Goal: Information Seeking & Learning: Learn about a topic

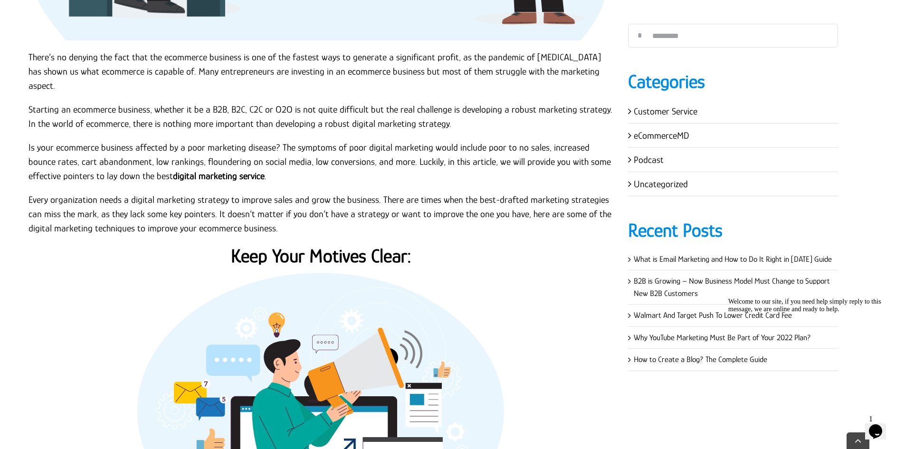
scroll to position [523, 0]
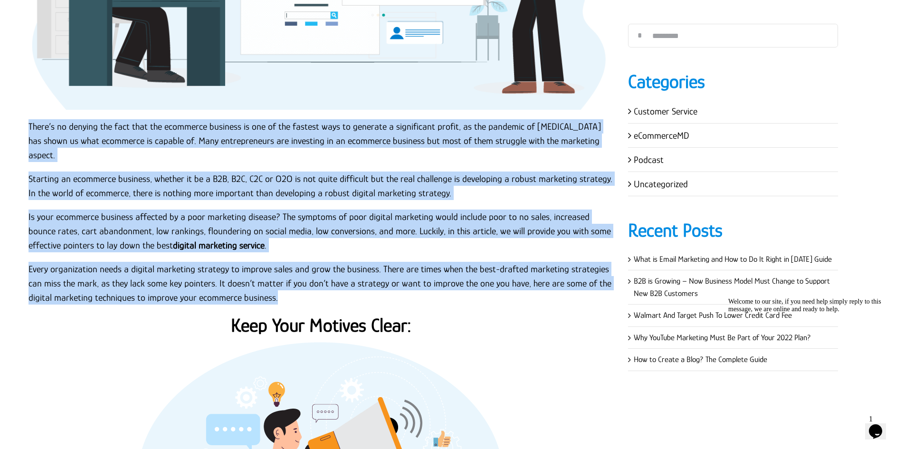
drag, startPoint x: 27, startPoint y: 119, endPoint x: 421, endPoint y: 279, distance: 425.8
click at [421, 279] on p "Every organization needs a digital marketing strategy to improve sales and grow…" at bounding box center [322, 283] width 586 height 43
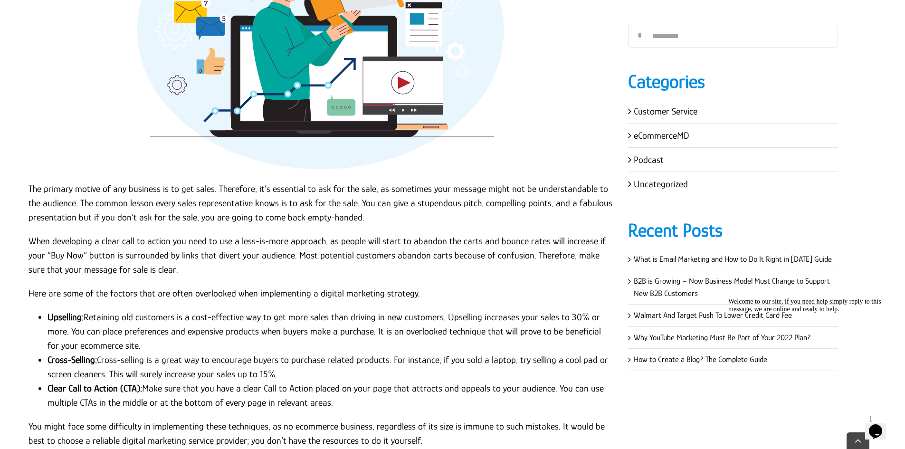
scroll to position [1046, 0]
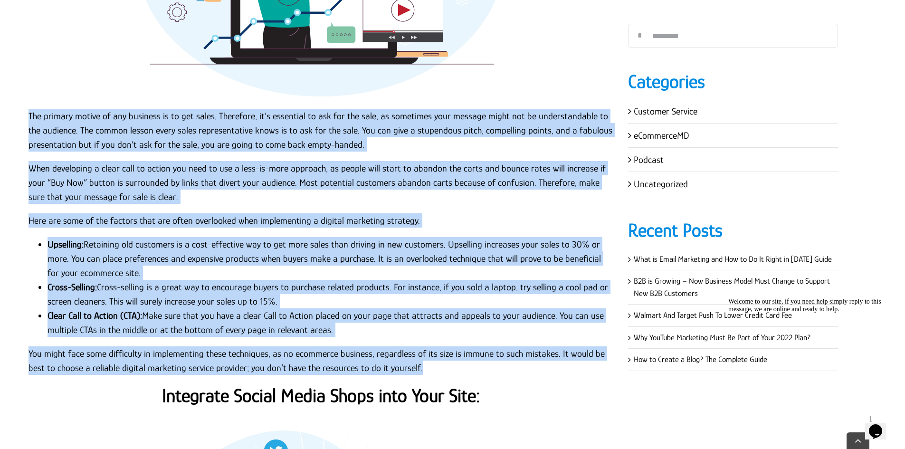
drag, startPoint x: 26, startPoint y: 98, endPoint x: 476, endPoint y: 351, distance: 516.3
click at [476, 351] on div "There’s no denying the fact that the ecommerce business is one of the fastest w…" at bounding box center [321, 391] width 609 height 2157
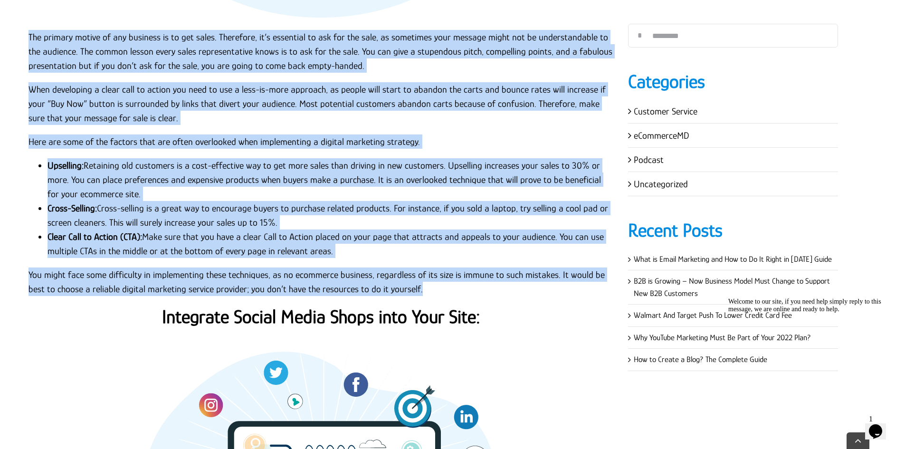
scroll to position [1236, 0]
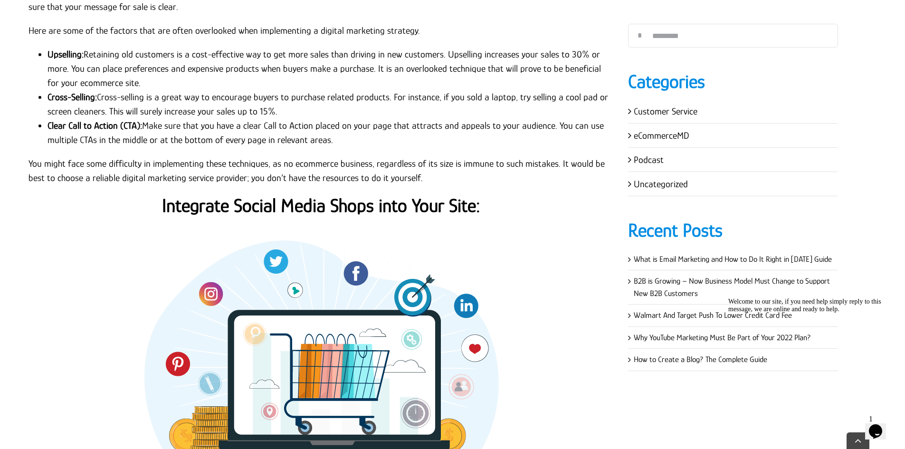
click at [468, 178] on div "There’s no denying the fact that the ecommerce business is one of the fastest w…" at bounding box center [322, 165] width 586 height 2085
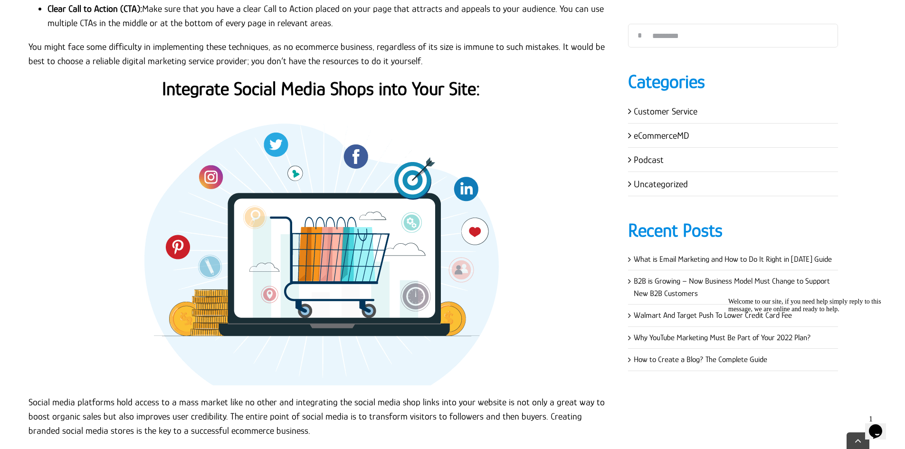
scroll to position [1473, 0]
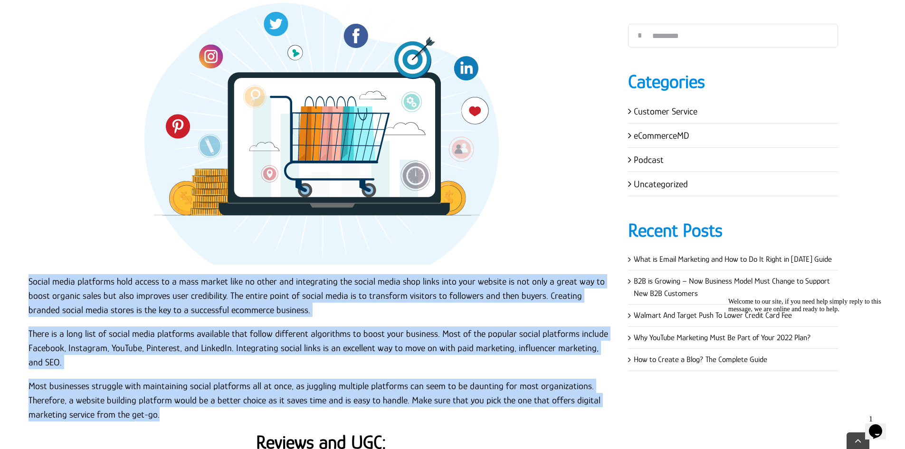
drag, startPoint x: 24, startPoint y: 268, endPoint x: 244, endPoint y: 401, distance: 257.2
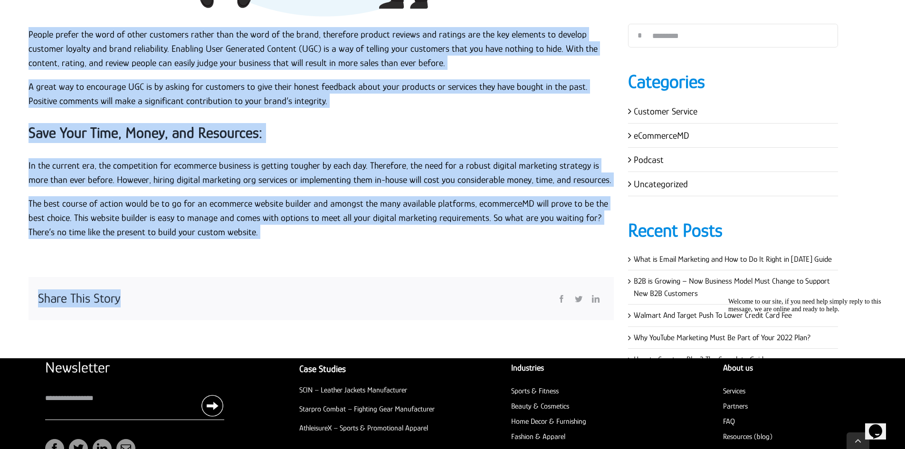
scroll to position [2263, 0]
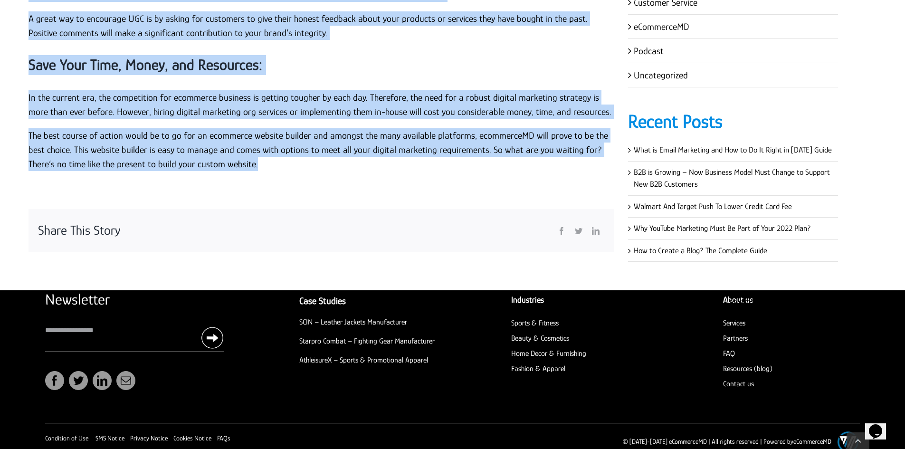
drag, startPoint x: 27, startPoint y: 217, endPoint x: 285, endPoint y: 159, distance: 264.5
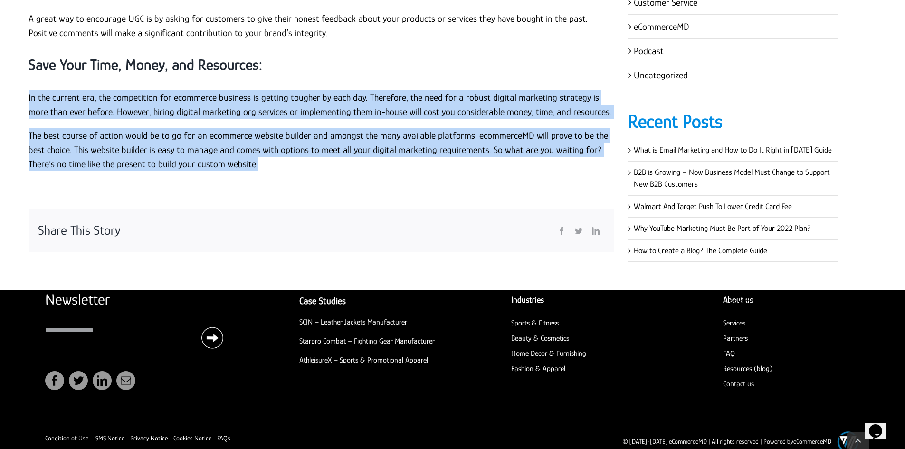
drag, startPoint x: 278, startPoint y: 160, endPoint x: 17, endPoint y: 77, distance: 273.1
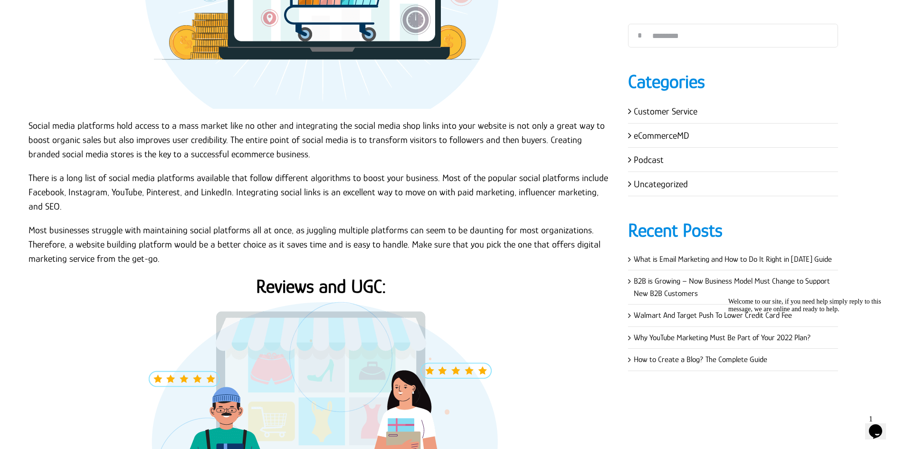
scroll to position [1550, 0]
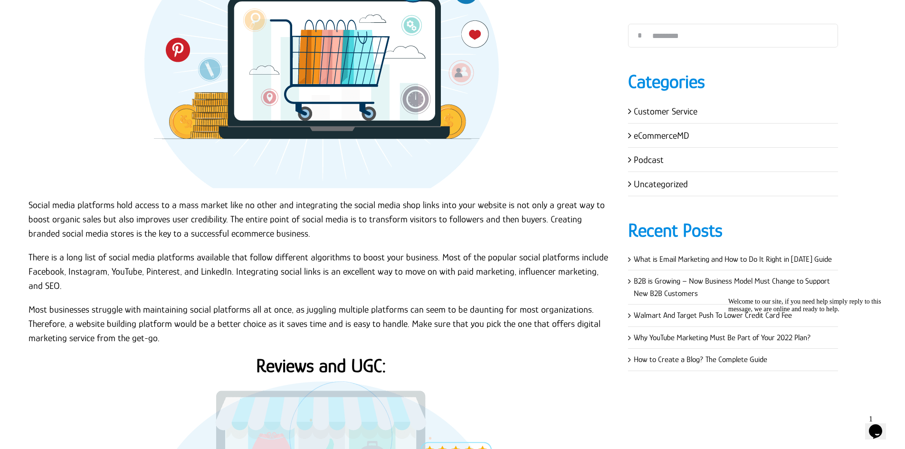
click at [34, 198] on p "Social media platforms hold access to a mass market like no other and integrati…" at bounding box center [322, 219] width 586 height 43
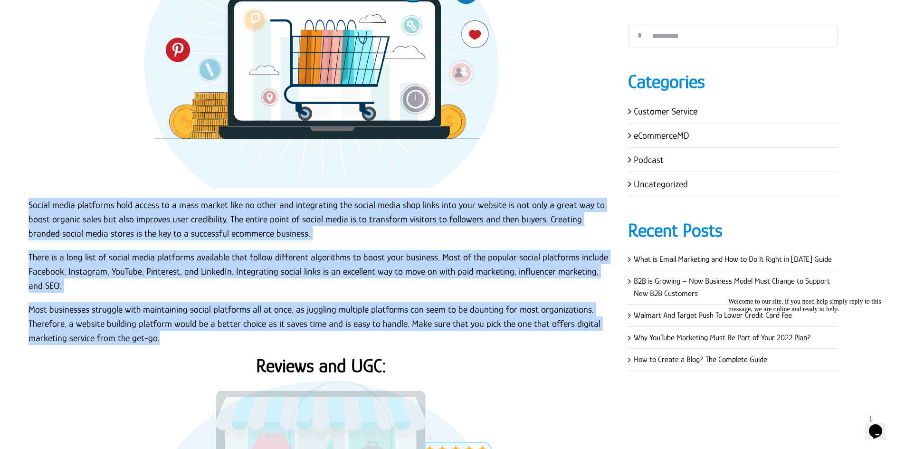
drag, startPoint x: 26, startPoint y: 185, endPoint x: 250, endPoint y: 332, distance: 268.4
click at [247, 328] on p "Most businesses struggle with maintaining social platforms all at once, as jugg…" at bounding box center [322, 323] width 586 height 43
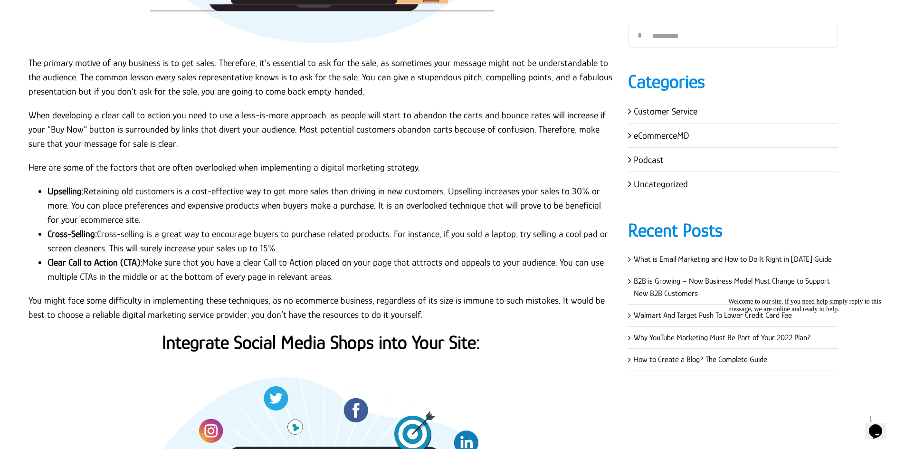
scroll to position [1075, 0]
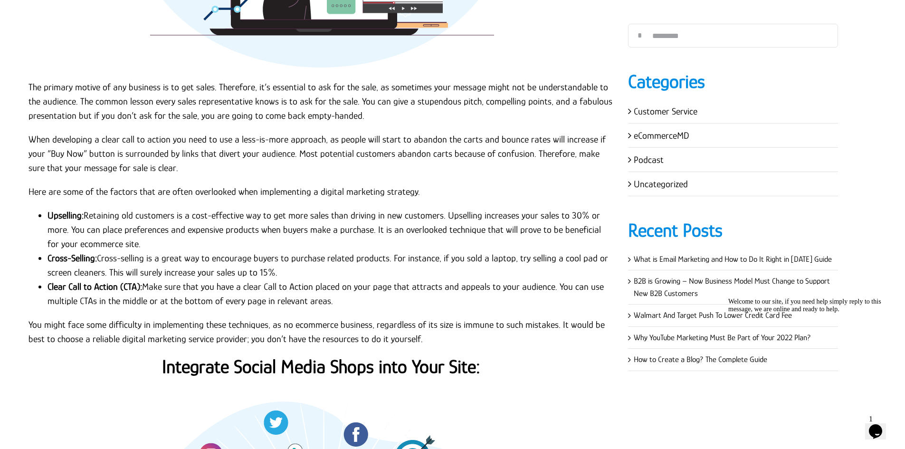
click at [203, 208] on li "Upselling: Retaining old customers is a cost-effective way to get more sales th…" at bounding box center [331, 229] width 567 height 43
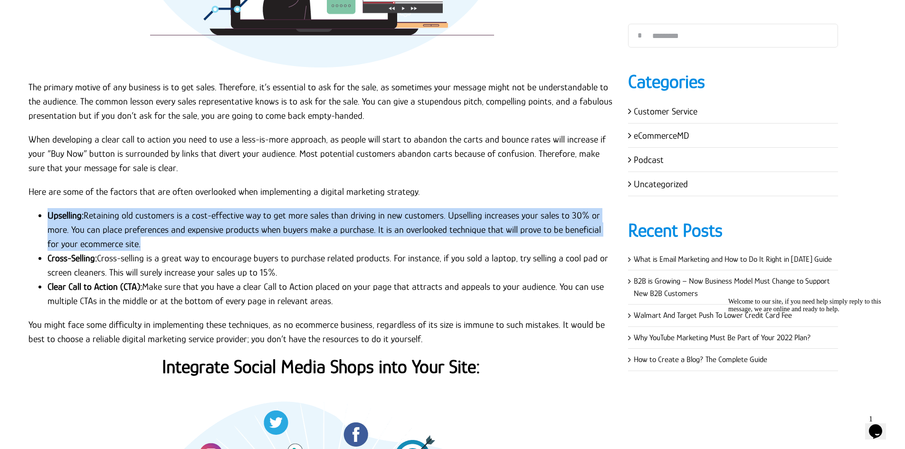
click at [203, 208] on li "Upselling: Retaining old customers is a cost-effective way to get more sales th…" at bounding box center [331, 229] width 567 height 43
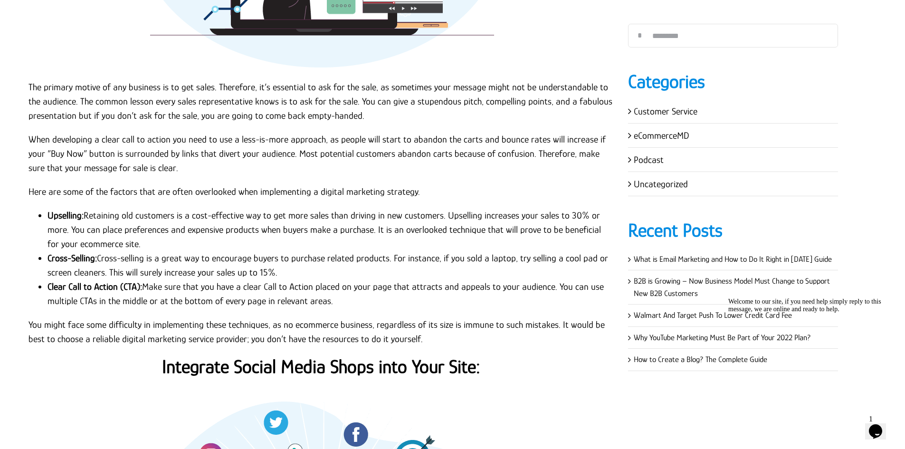
click at [165, 251] on li "Cross-Selling: Cross-selling is a great way to encourage buyers to purchase rel…" at bounding box center [331, 265] width 567 height 29
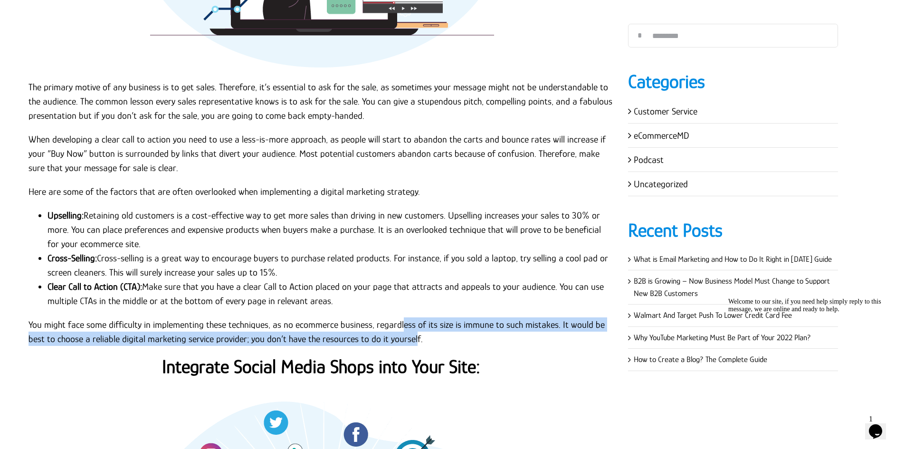
drag, startPoint x: 409, startPoint y: 318, endPoint x: 419, endPoint y: 317, distance: 10.0
click at [405, 317] on p "You might face some difficulty in implementing these techniques, as no ecommerc…" at bounding box center [322, 331] width 586 height 29
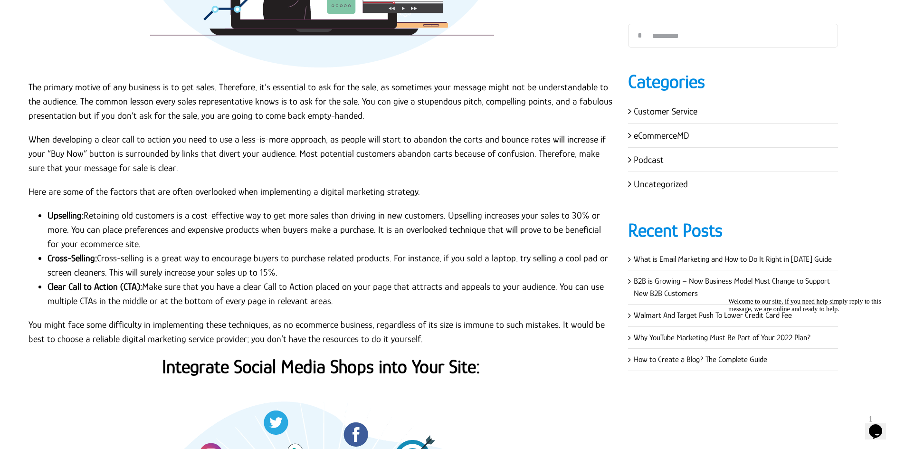
click at [452, 325] on p "You might face some difficulty in implementing these techniques, as no ecommerc…" at bounding box center [322, 331] width 586 height 29
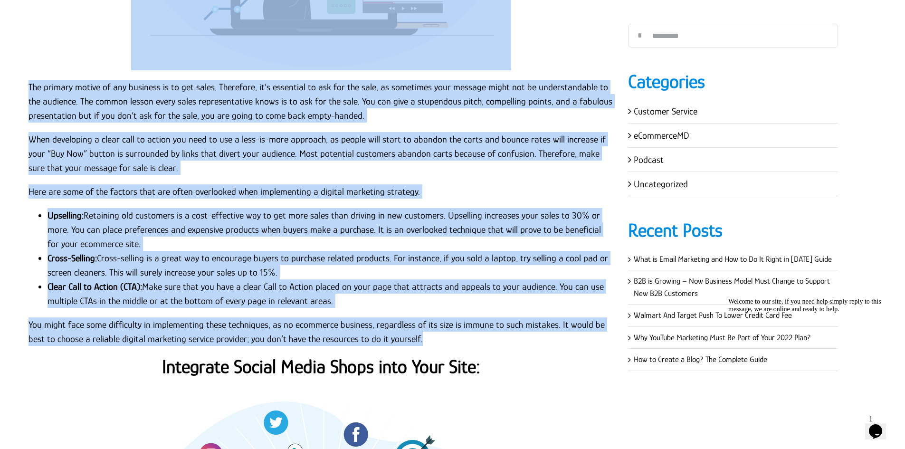
drag, startPoint x: 433, startPoint y: 325, endPoint x: 23, endPoint y: 56, distance: 490.9
click at [23, 56] on div "There’s no denying the fact that the ecommerce business is one of the fastest w…" at bounding box center [321, 362] width 609 height 2157
click at [23, 61] on div "There’s no denying the fact that the ecommerce business is one of the fastest w…" at bounding box center [321, 362] width 609 height 2157
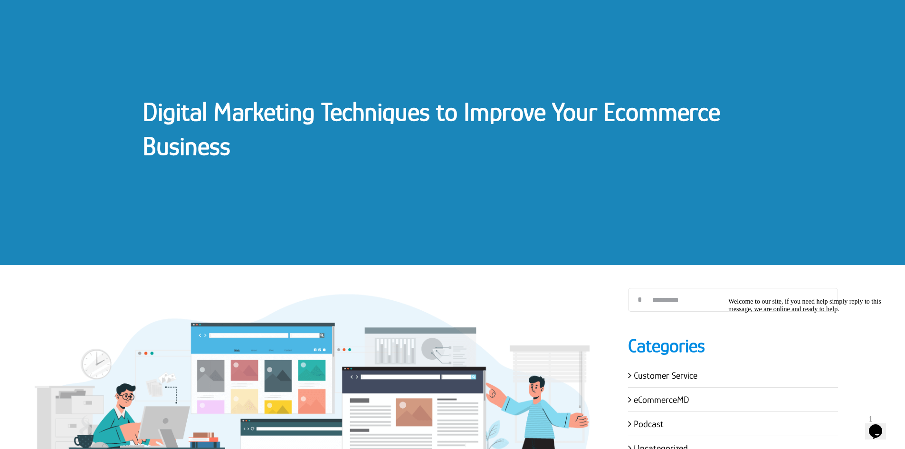
scroll to position [0, 0]
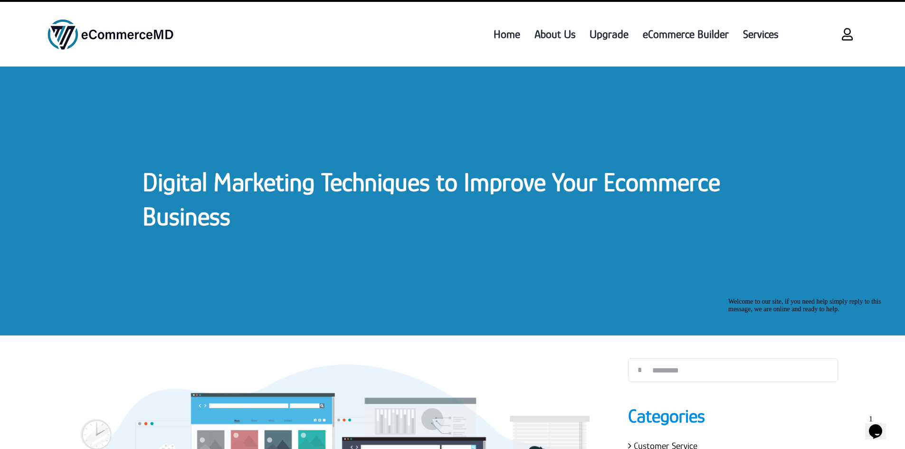
click at [150, 169] on div "Digital Marketing Techniques to Improve Your Ecommerce Business" at bounding box center [452, 201] width 905 height 269
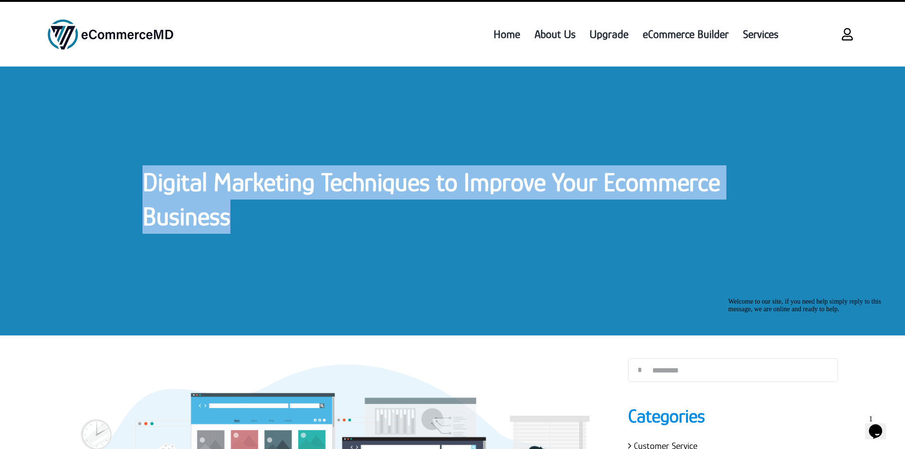
drag, startPoint x: 281, startPoint y: 231, endPoint x: 112, endPoint y: 171, distance: 179.4
click at [112, 171] on div "Digital Marketing Techniques to Improve Your Ecommerce Business" at bounding box center [452, 201] width 905 height 269
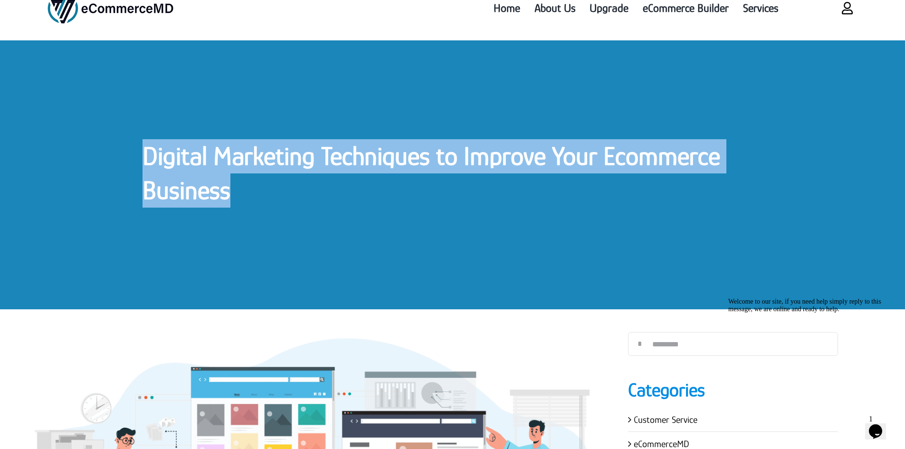
scroll to position [238, 0]
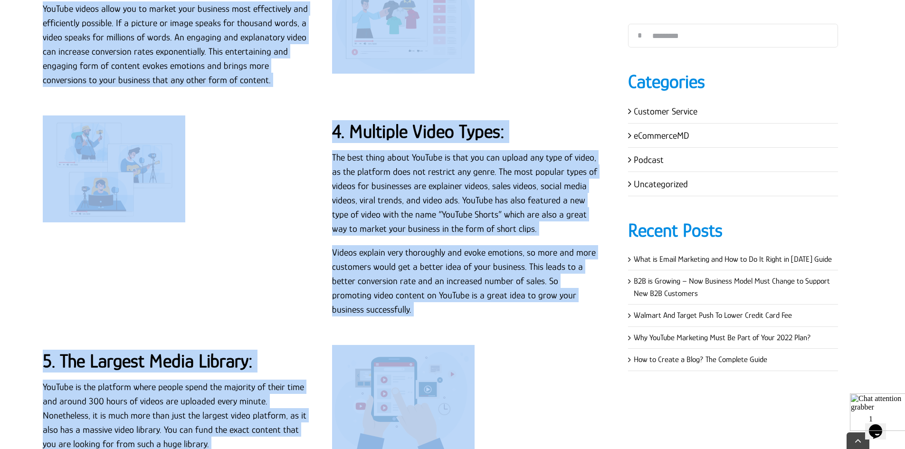
scroll to position [1331, 0]
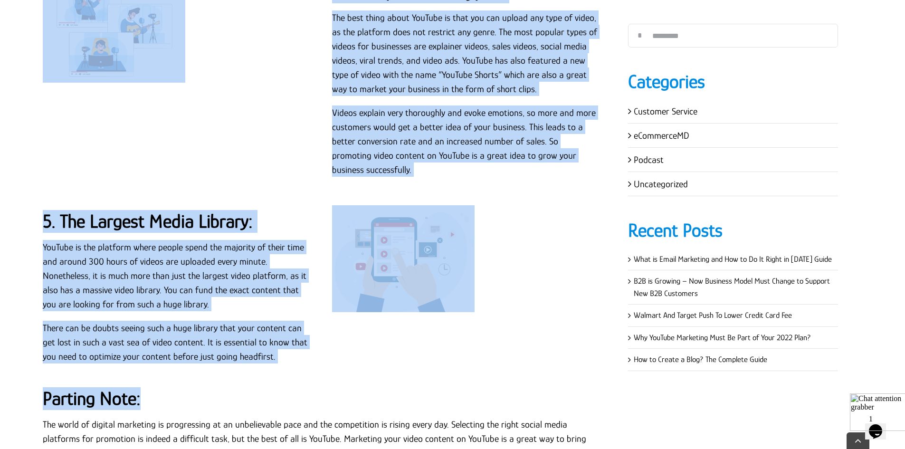
drag, startPoint x: 43, startPoint y: 185, endPoint x: 546, endPoint y: 328, distance: 522.2
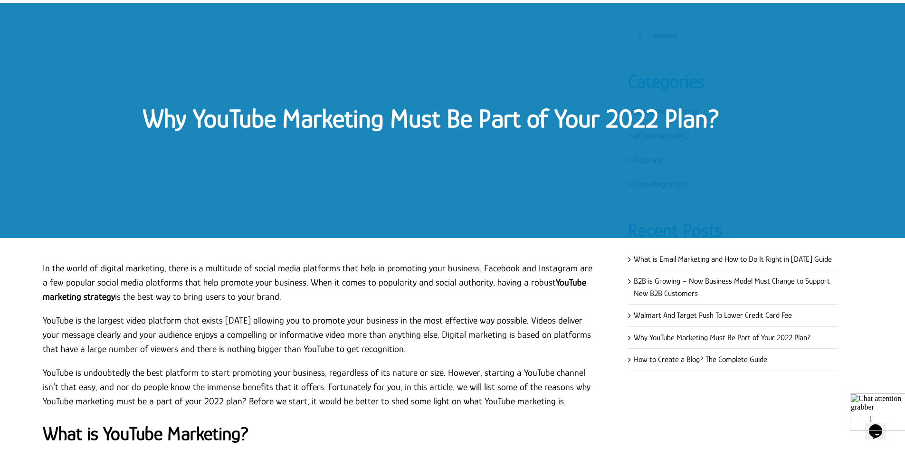
scroll to position [0, 0]
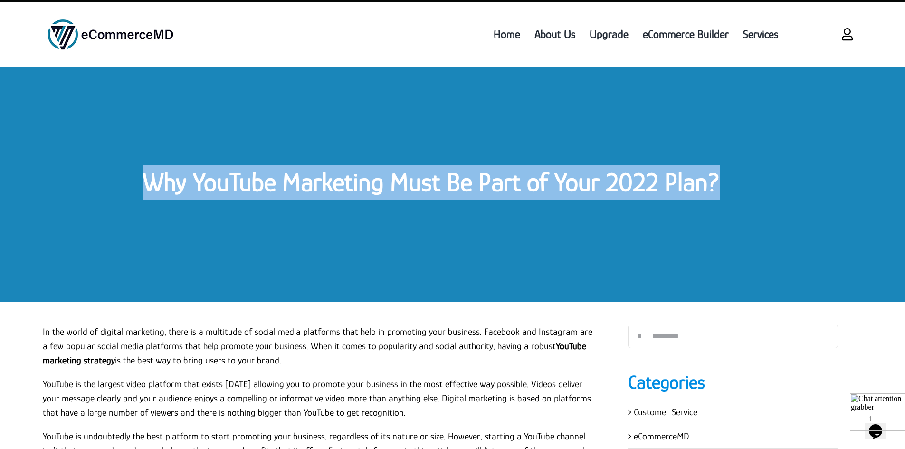
drag, startPoint x: 140, startPoint y: 160, endPoint x: 757, endPoint y: 196, distance: 617.5
click at [757, 196] on div "Why YouTube Marketing Must Be Part of Your 2022 Plan?" at bounding box center [452, 184] width 905 height 235
click at [757, 196] on h1 "Why YouTube Marketing Must Be Part of Your 2022 Plan?" at bounding box center [453, 182] width 620 height 34
drag, startPoint x: 750, startPoint y: 196, endPoint x: 141, endPoint y: 193, distance: 608.9
click at [141, 193] on div "Why YouTube Marketing Must Be Part of Your 2022 Plan?" at bounding box center [452, 184] width 905 height 235
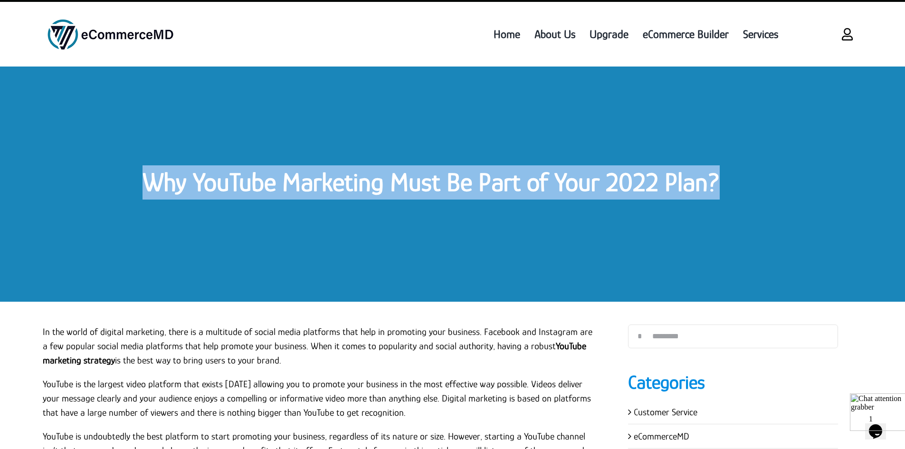
click at [141, 193] on div "Why YouTube Marketing Must Be Part of Your 2022 Plan?" at bounding box center [452, 184] width 905 height 235
drag, startPoint x: 186, startPoint y: 196, endPoint x: 778, endPoint y: 204, distance: 591.3
click at [778, 204] on div "Why YouTube Marketing Must Be Part of Your 2022 Plan?" at bounding box center [452, 184] width 905 height 235
click at [750, 189] on h1 "Why YouTube Marketing Must Be Part of Your 2022 Plan?" at bounding box center [453, 182] width 620 height 34
drag, startPoint x: 750, startPoint y: 185, endPoint x: 136, endPoint y: 173, distance: 614.2
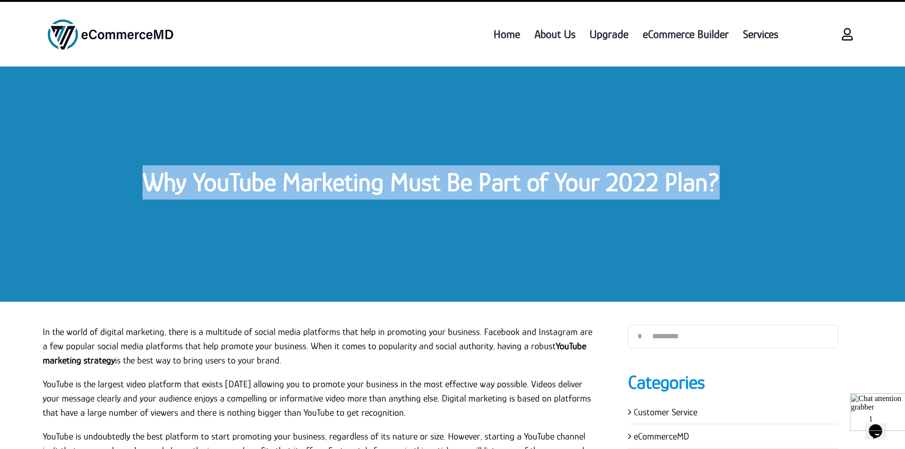
click at [136, 173] on div "Why YouTube Marketing Must Be Part of Your 2022 Plan?" at bounding box center [452, 184] width 905 height 235
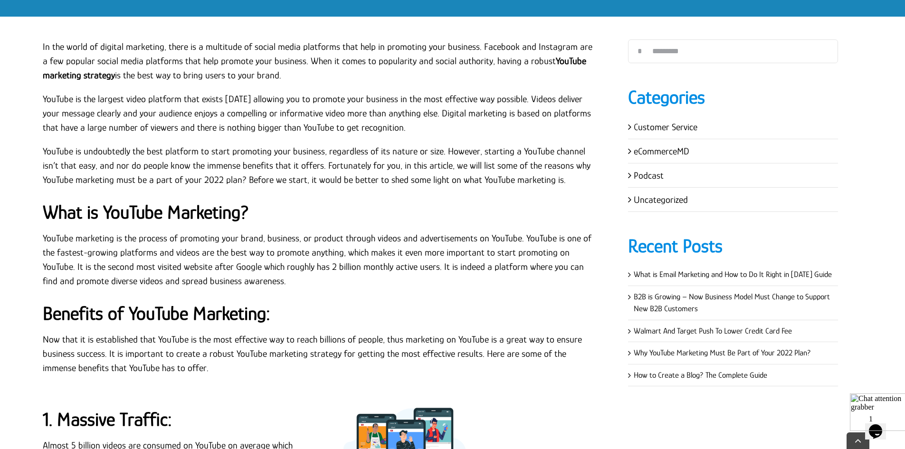
click at [399, 228] on div "In the world of digital marketing, there is a multitude of social media platfor…" at bounding box center [321, 211] width 557 height 345
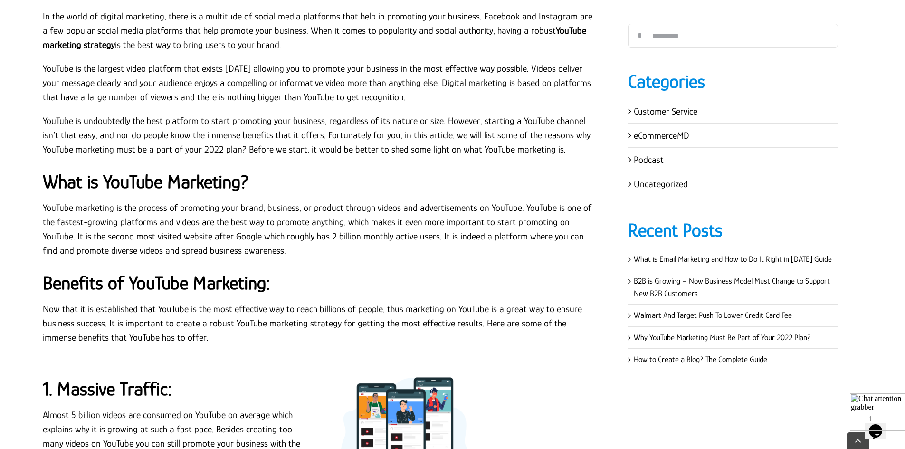
scroll to position [333, 0]
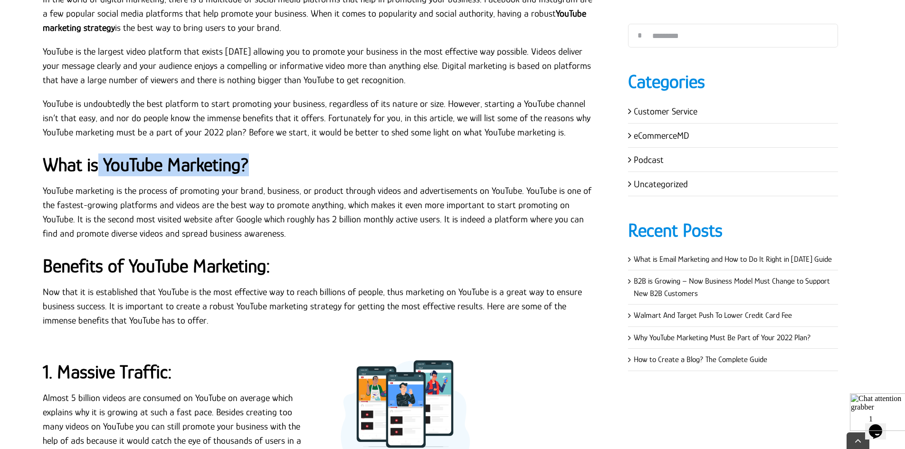
drag, startPoint x: 97, startPoint y: 171, endPoint x: 366, endPoint y: 171, distance: 268.1
click at [366, 171] on h2 "What is YouTube Marketing?" at bounding box center [321, 165] width 557 height 23
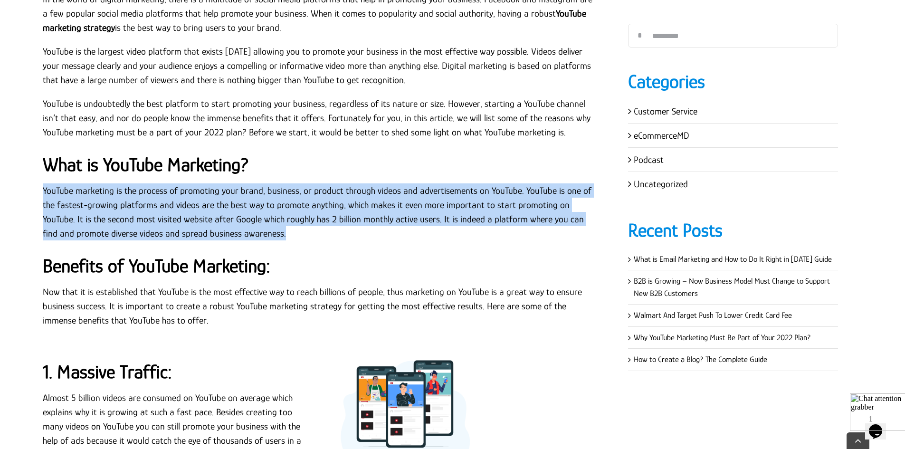
drag, startPoint x: 110, startPoint y: 202, endPoint x: 341, endPoint y: 236, distance: 233.6
click at [341, 236] on div "In the world of digital marketing, there is a multitude of social media platfor…" at bounding box center [321, 164] width 579 height 345
click at [340, 236] on p "YouTube marketing is the process of promoting your brand, business, or product …" at bounding box center [321, 211] width 557 height 57
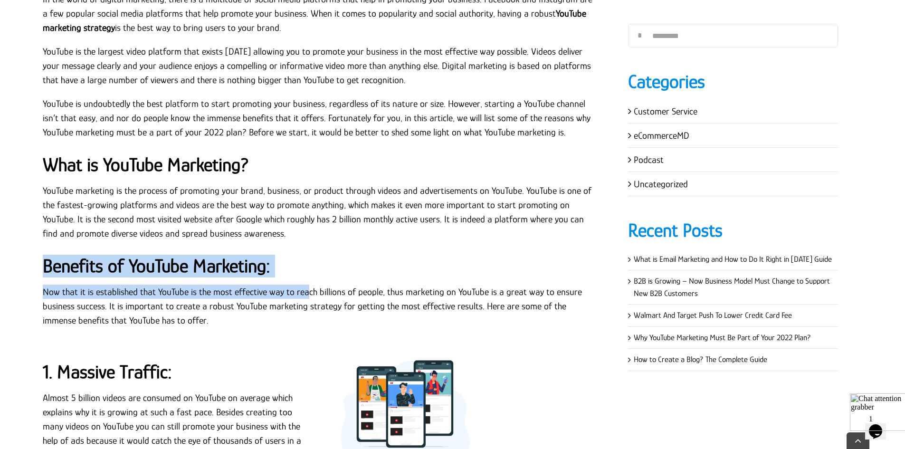
drag, startPoint x: 162, startPoint y: 266, endPoint x: 306, endPoint y: 285, distance: 144.8
click at [306, 285] on div "In the world of digital marketing, there is a multitude of social media platfor…" at bounding box center [321, 164] width 579 height 345
click at [247, 268] on strong "Benefits of YouTube Marketing:" at bounding box center [157, 265] width 228 height 21
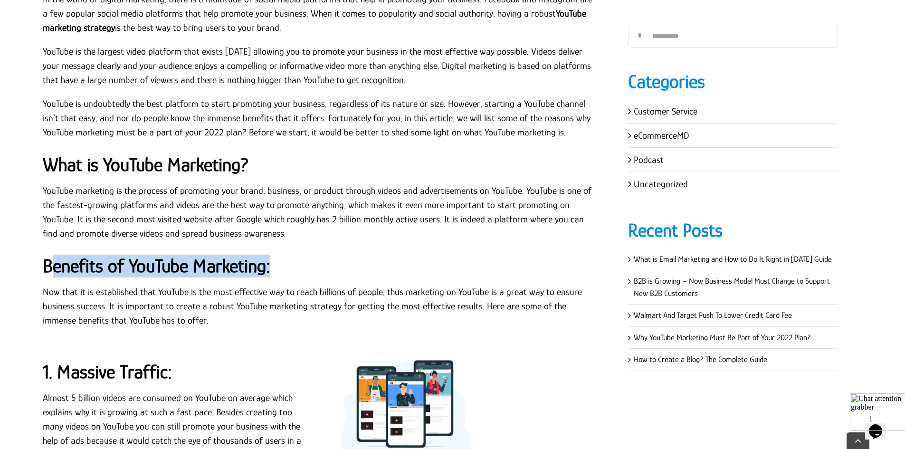
drag, startPoint x: 57, startPoint y: 261, endPoint x: 345, endPoint y: 264, distance: 287.6
click at [345, 264] on h2 "Benefits of YouTube Marketing:" at bounding box center [321, 266] width 557 height 23
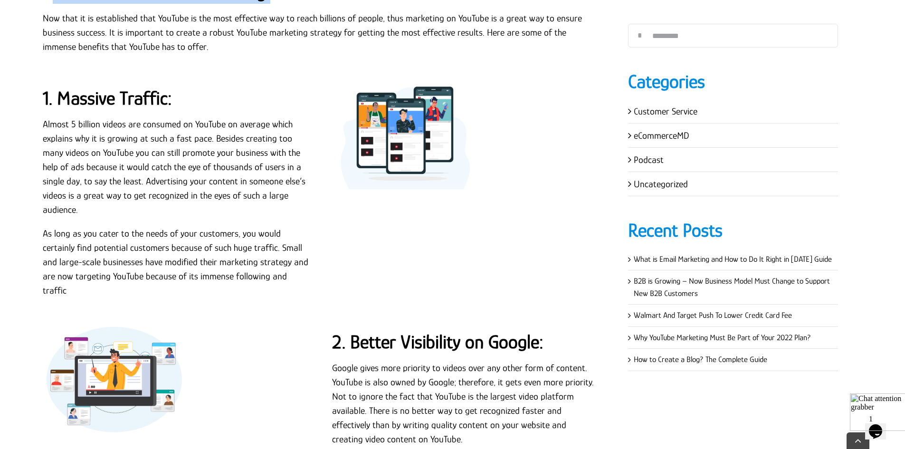
scroll to position [665, 0]
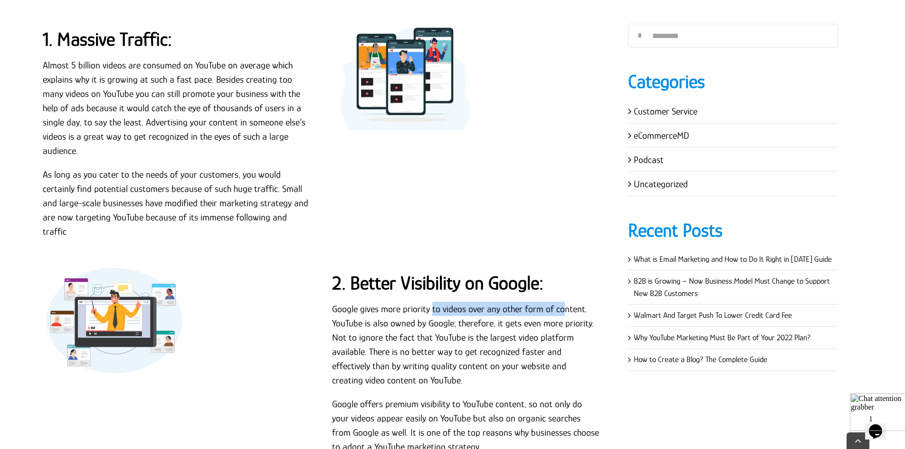
drag, startPoint x: 551, startPoint y: 273, endPoint x: 559, endPoint y: 272, distance: 7.7
click at [559, 272] on div "2. Better Visibility on Google: Google gives more priority to videos over any o…" at bounding box center [465, 365] width 267 height 196
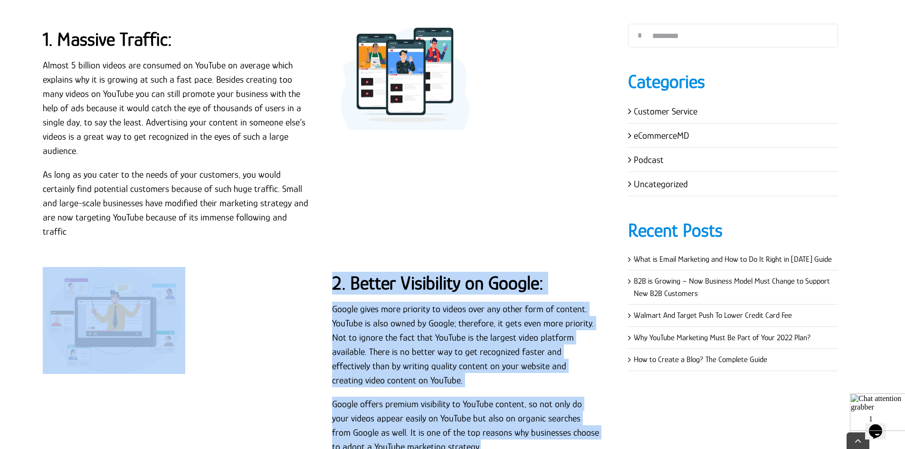
drag, startPoint x: 319, startPoint y: 266, endPoint x: 566, endPoint y: 420, distance: 290.4
click at [566, 420] on div "In the world of digital marketing, there is a multitude of social media platfor…" at bounding box center [321, 420] width 579 height 1523
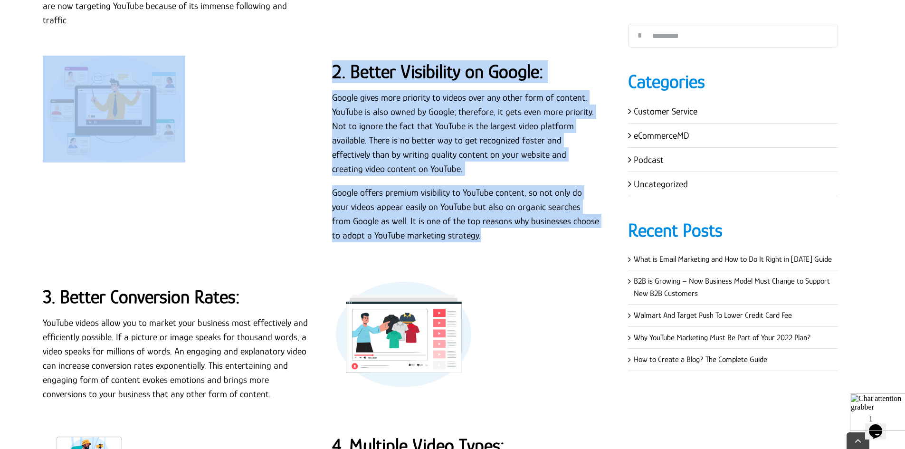
scroll to position [998, 0]
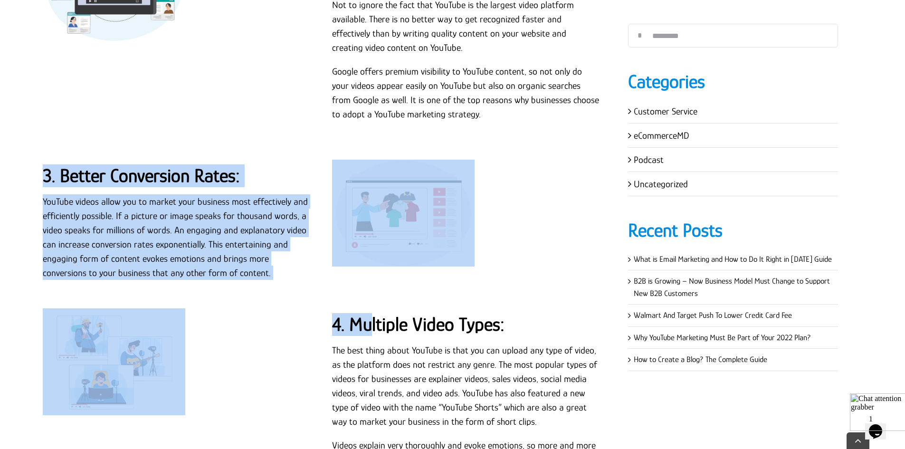
drag, startPoint x: 0, startPoint y: 132, endPoint x: 367, endPoint y: 301, distance: 404.7
click at [367, 301] on main "In the world of digital marketing, there is a multitude of social media platfor…" at bounding box center [452, 132] width 905 height 1656
click at [351, 314] on strong "4. Multiple Video Types:" at bounding box center [418, 324] width 173 height 21
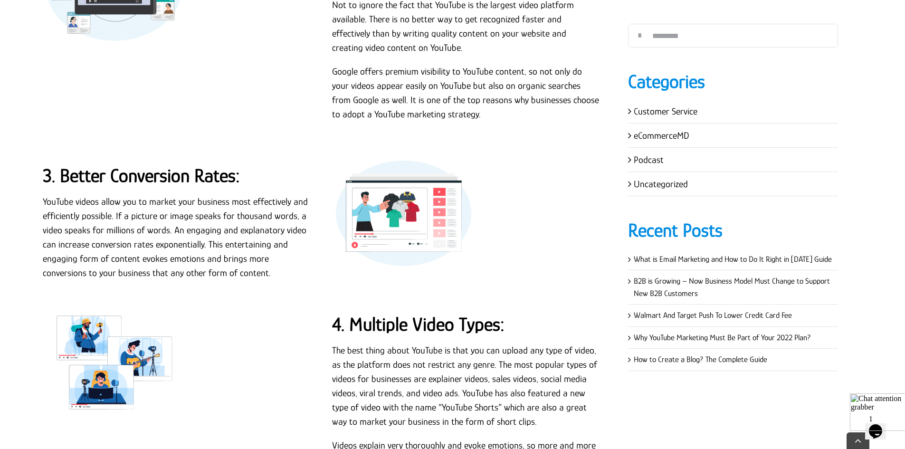
click at [335, 343] on p "The best thing about YouTube is that you can upload any type of video, as the p…" at bounding box center [465, 386] width 267 height 86
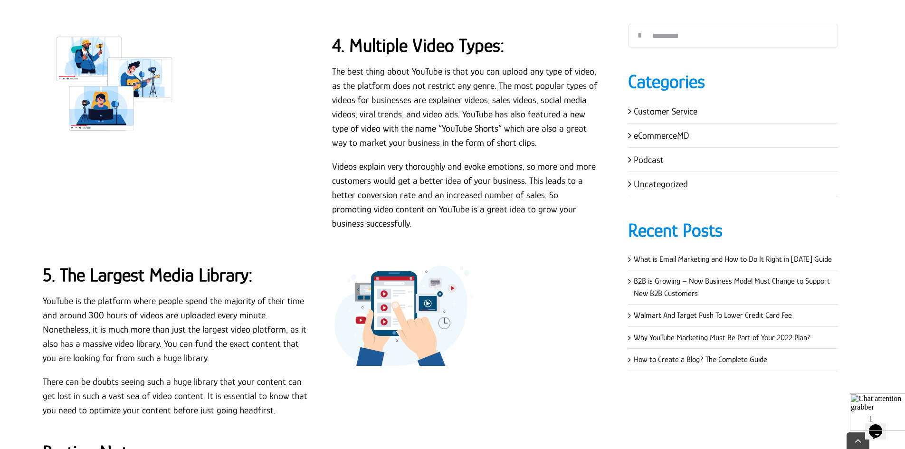
scroll to position [1283, 0]
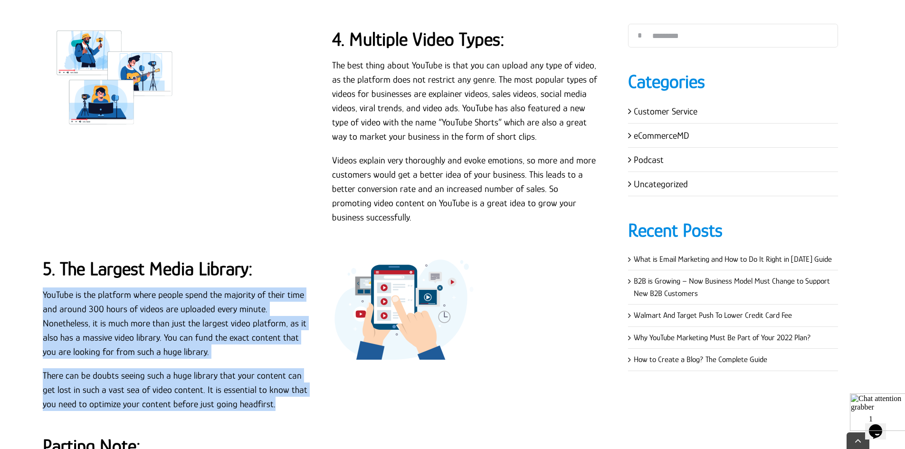
drag, startPoint x: 121, startPoint y: 308, endPoint x: 302, endPoint y: 375, distance: 193.4
click at [302, 375] on div "5. The Largest Media Library: YouTube is the platform where people spend the ma…" at bounding box center [176, 337] width 289 height 168
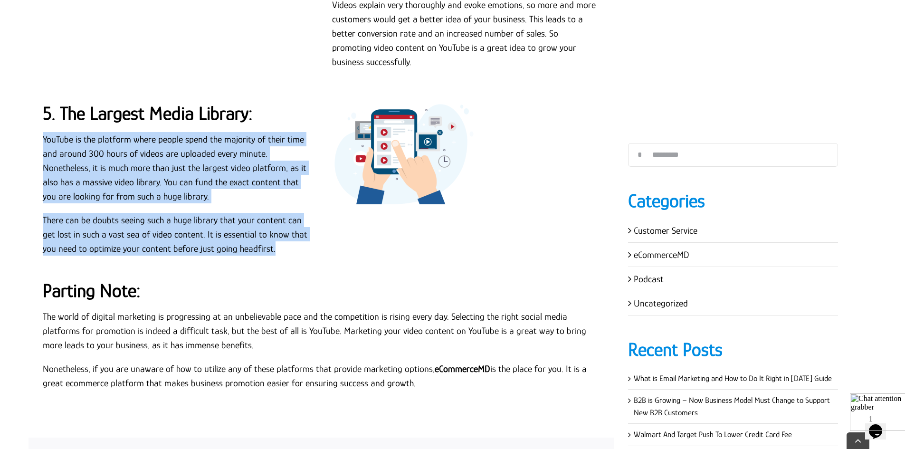
scroll to position [1568, 0]
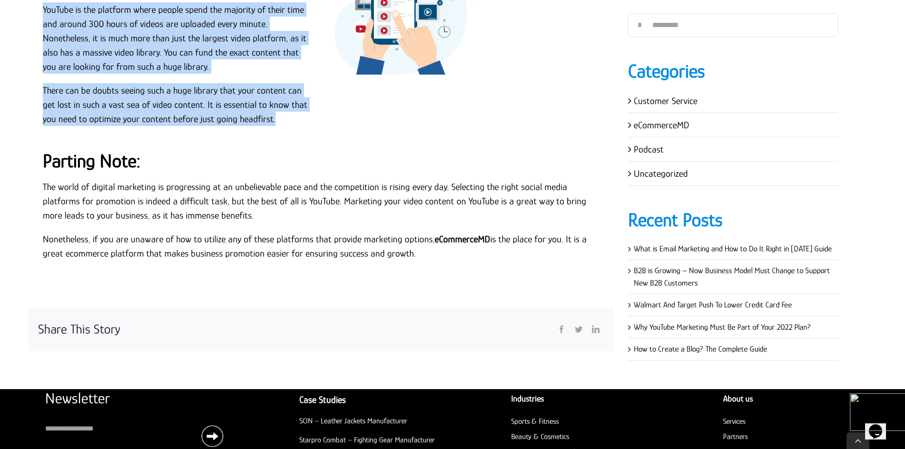
drag, startPoint x: 42, startPoint y: 153, endPoint x: 455, endPoint y: 238, distance: 422.2
click at [455, 238] on div "Parting Note: The world of digital marketing is progressing at an unbelievable …" at bounding box center [321, 207] width 579 height 125
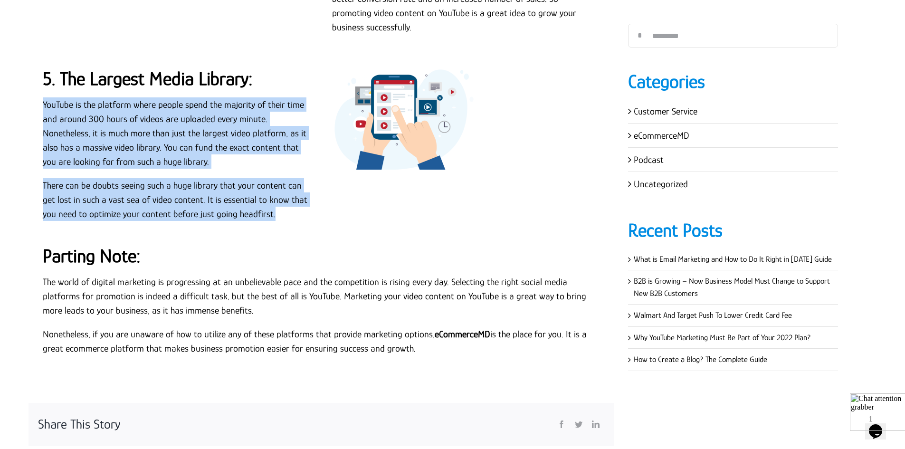
click at [154, 275] on p "The world of digital marketing is progressing at an unbelievable pace and the c…" at bounding box center [321, 296] width 557 height 43
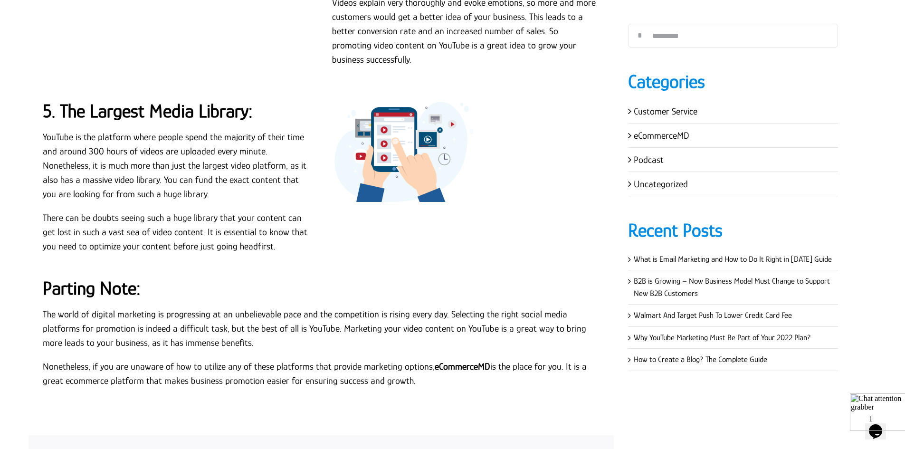
scroll to position [1426, 0]
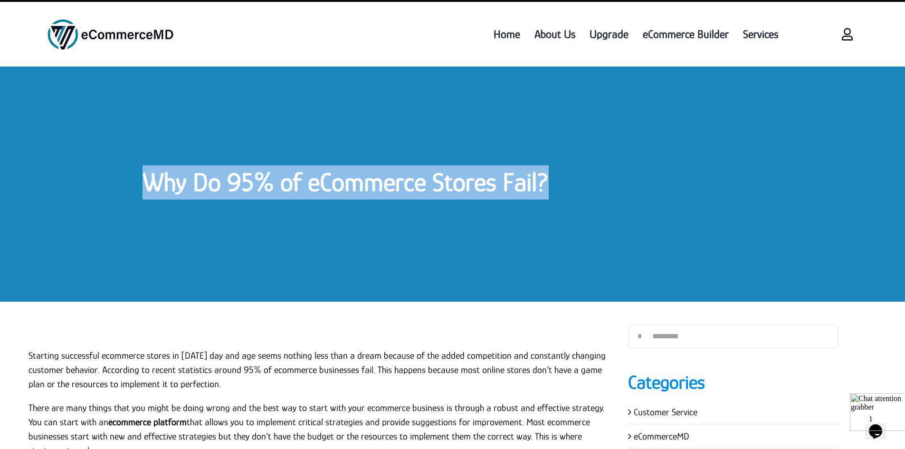
drag, startPoint x: 173, startPoint y: 169, endPoint x: 617, endPoint y: 189, distance: 444.8
click at [617, 189] on div "Why Do 95% of eCommerce Stores Fail?" at bounding box center [452, 184] width 905 height 235
drag, startPoint x: 615, startPoint y: 191, endPoint x: 597, endPoint y: 188, distance: 17.8
click at [614, 191] on h1 "Why Do 95% of eCommerce Stores Fail?" at bounding box center [453, 182] width 620 height 34
click at [561, 177] on h1 "Why Do 95% of eCommerce Stores Fail?" at bounding box center [453, 182] width 620 height 34
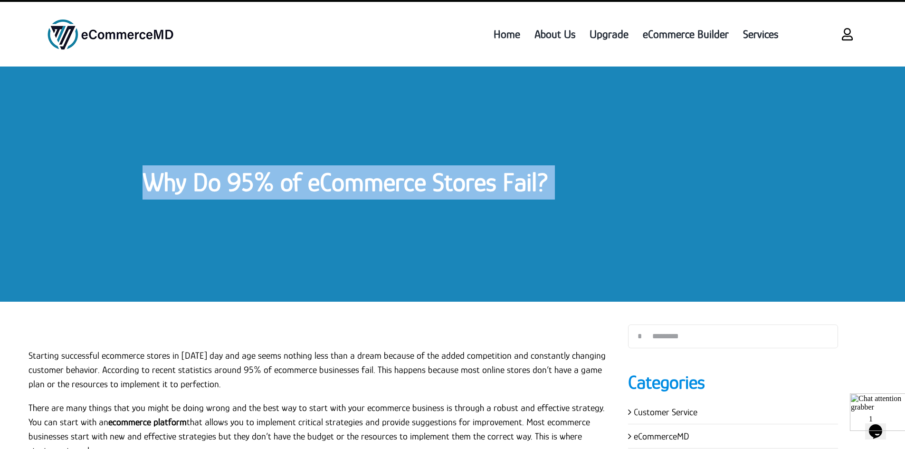
drag, startPoint x: 561, startPoint y: 177, endPoint x: 77, endPoint y: 193, distance: 484.6
click at [77, 193] on div "Why Do 95% of eCommerce Stores Fail?" at bounding box center [452, 184] width 905 height 235
drag, startPoint x: 108, startPoint y: 186, endPoint x: 613, endPoint y: 186, distance: 504.8
click at [613, 186] on div "Why Do 95% of eCommerce Stores Fail?" at bounding box center [452, 184] width 905 height 235
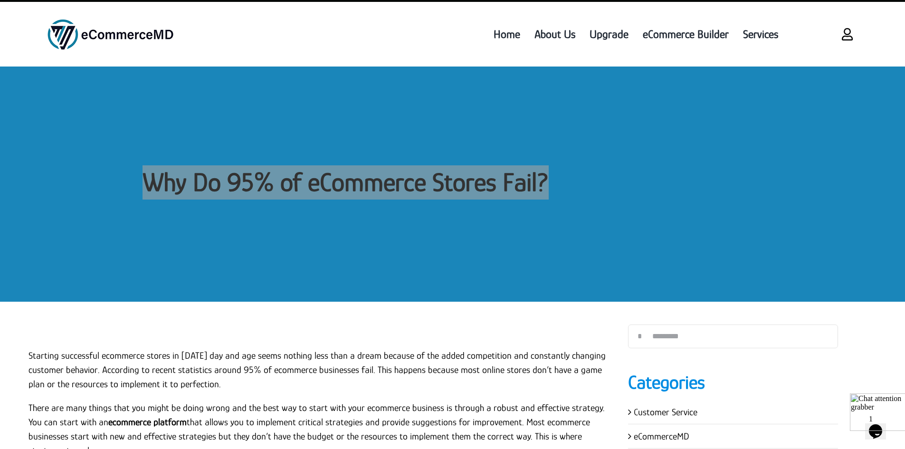
click at [882, 423] on img at bounding box center [879, 413] width 59 height 38
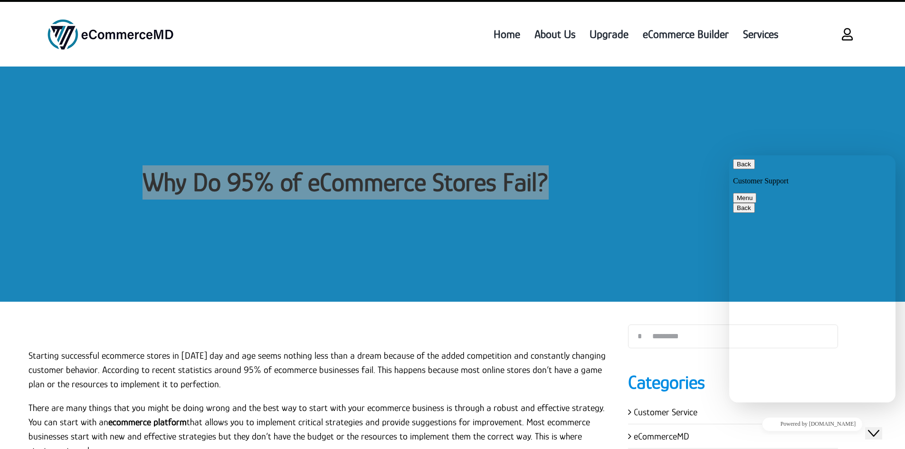
click at [883, 433] on button "Close Chat This icon closes the chat window." at bounding box center [874, 433] width 17 height 12
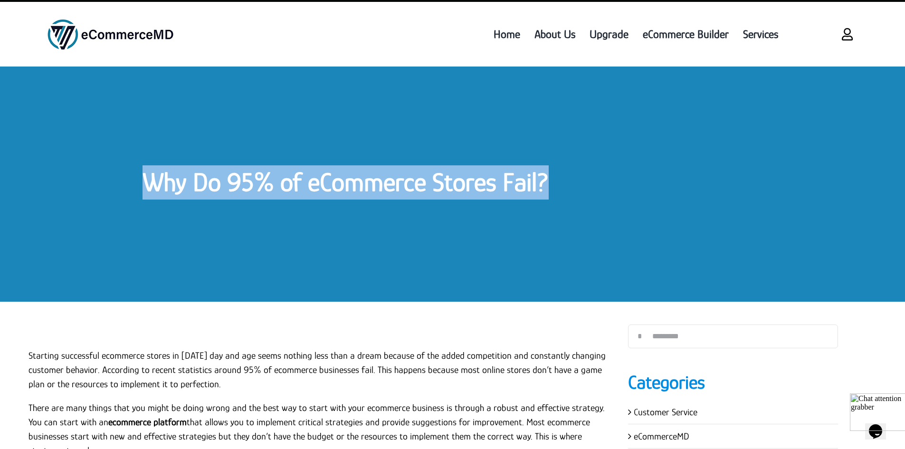
click at [440, 220] on div "Why Do 95% of eCommerce Stores Fail?" at bounding box center [452, 184] width 905 height 235
drag, startPoint x: 605, startPoint y: 169, endPoint x: 123, endPoint y: 207, distance: 483.5
click at [123, 207] on div "Why Do 95% of eCommerce Stores Fail?" at bounding box center [452, 184] width 905 height 235
drag, startPoint x: 135, startPoint y: 179, endPoint x: 645, endPoint y: 190, distance: 509.2
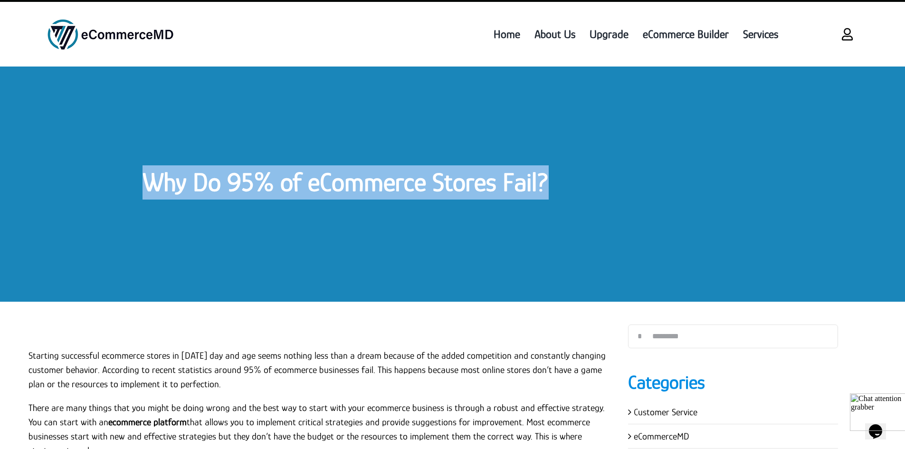
click at [645, 190] on div "Why Do 95% of eCommerce Stores Fail?" at bounding box center [452, 184] width 905 height 235
